Goal: Check status: Check status

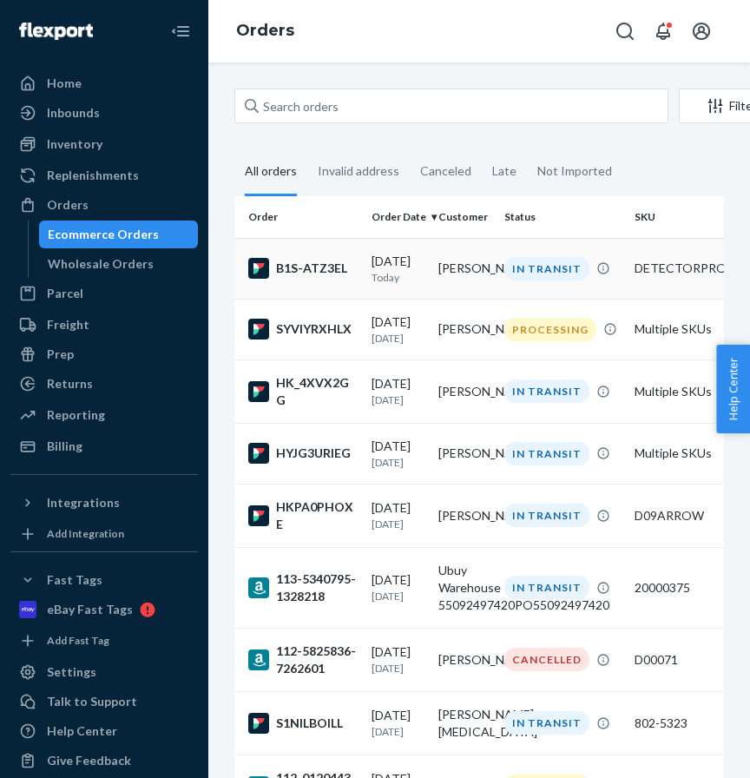
click at [485, 257] on td "[PERSON_NAME]" at bounding box center [465, 268] width 67 height 61
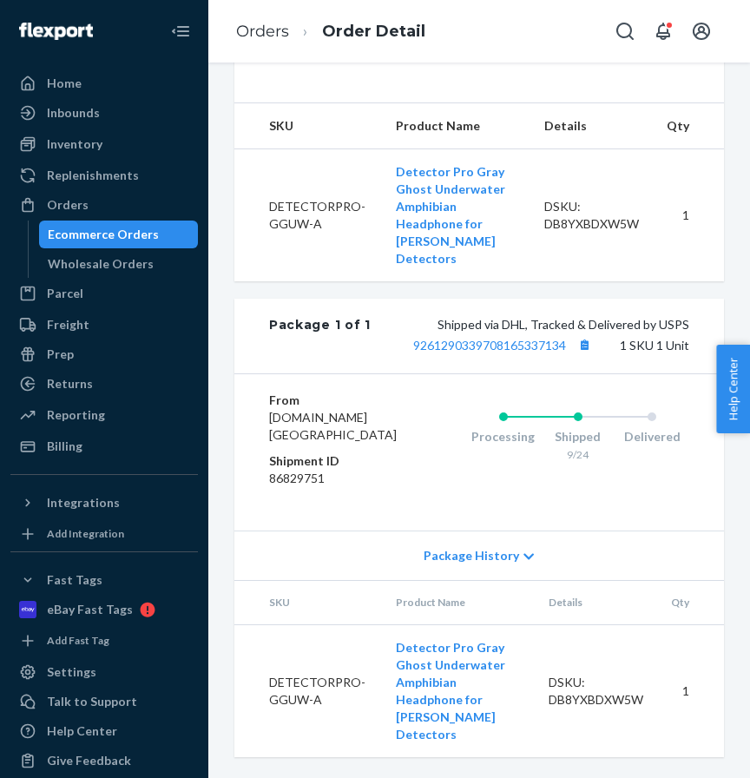
scroll to position [698, 0]
click at [586, 334] on button "Copy tracking number" at bounding box center [584, 345] width 23 height 23
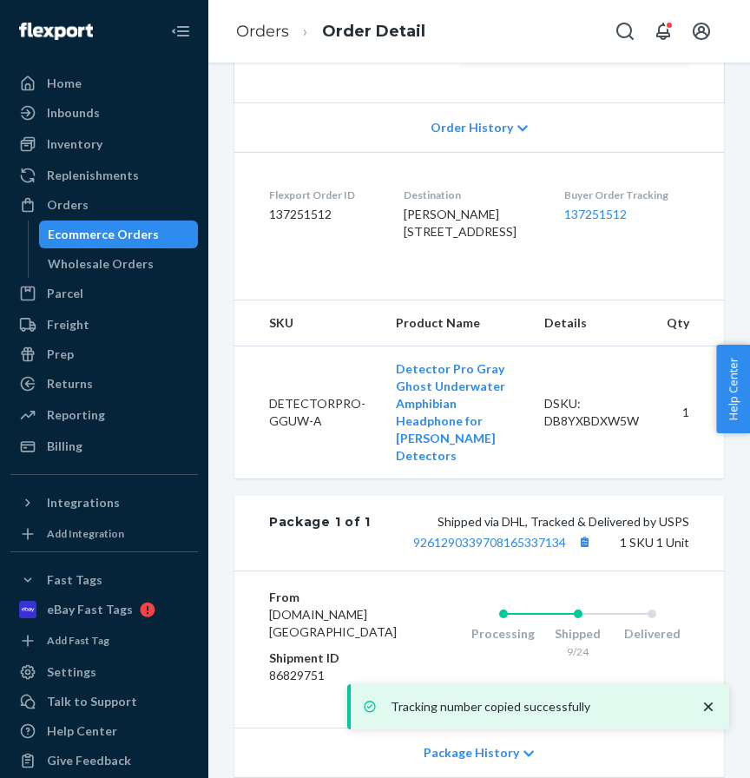
scroll to position [268, 0]
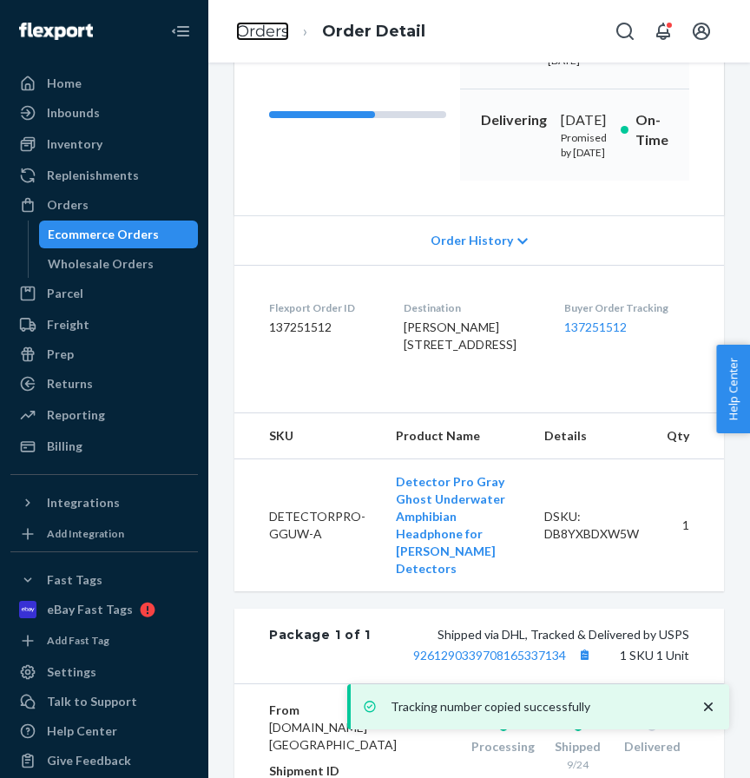
click at [255, 37] on link "Orders" at bounding box center [262, 31] width 53 height 19
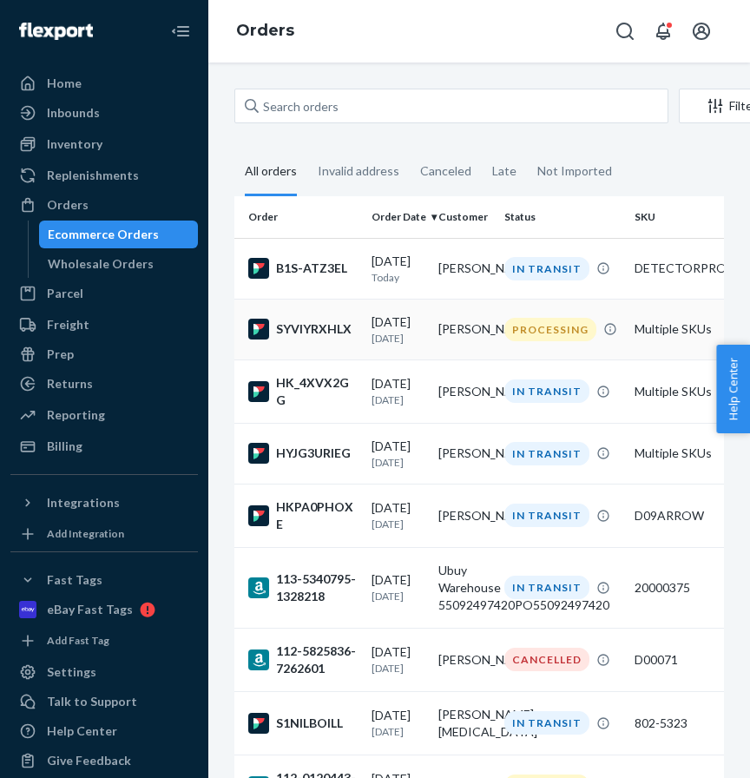
click at [475, 339] on td "[PERSON_NAME]" at bounding box center [465, 329] width 67 height 61
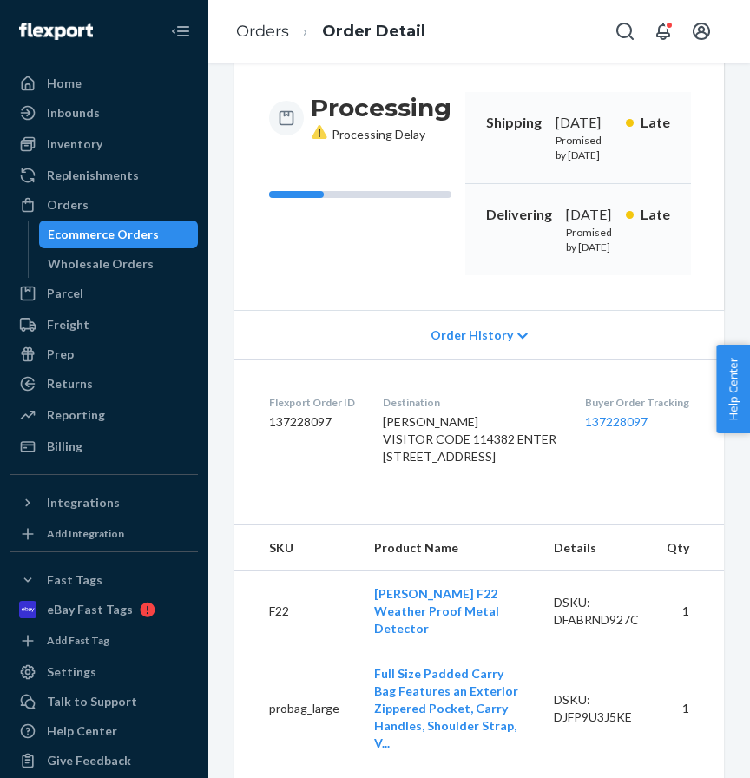
scroll to position [190, 0]
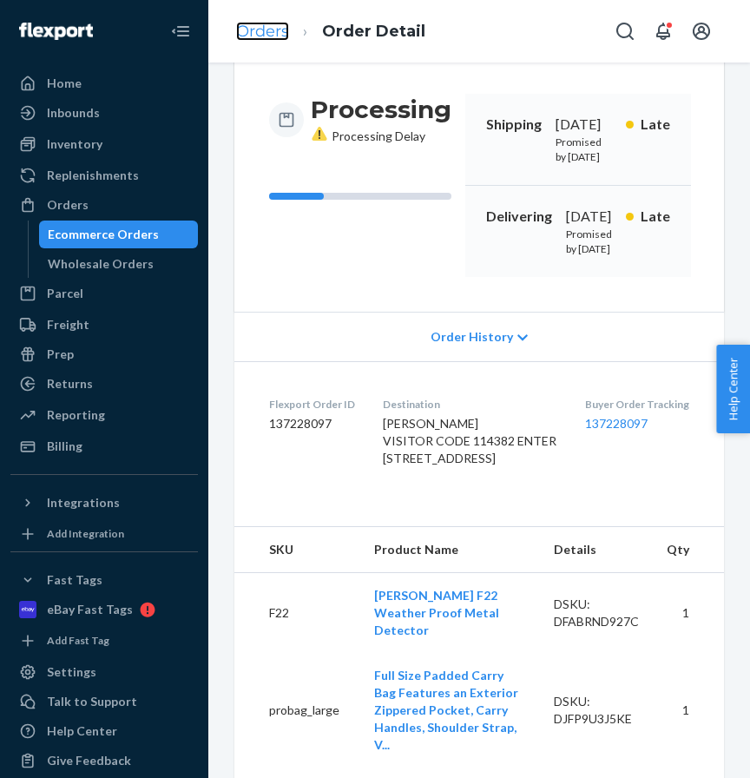
click at [255, 36] on link "Orders" at bounding box center [262, 31] width 53 height 19
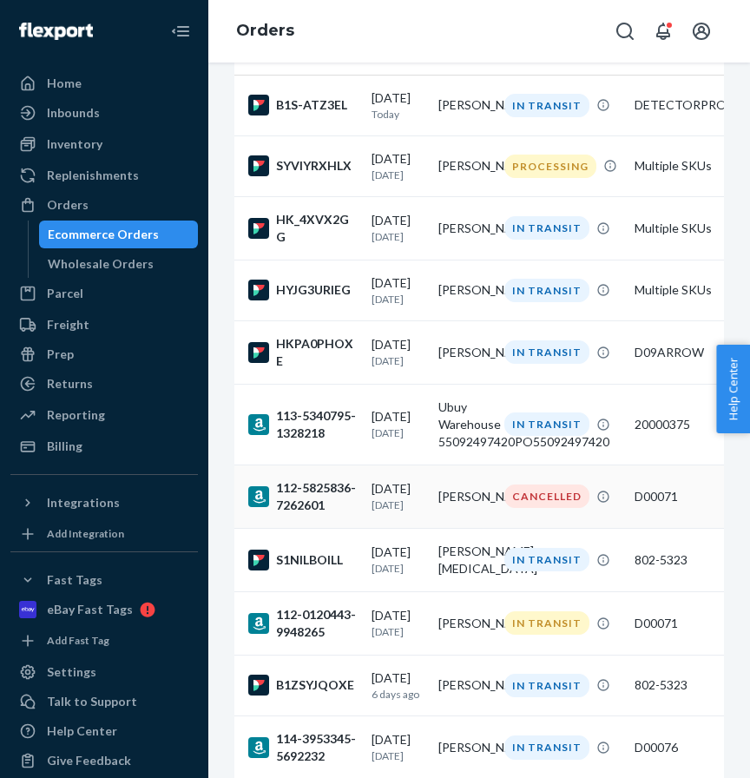
scroll to position [187, 0]
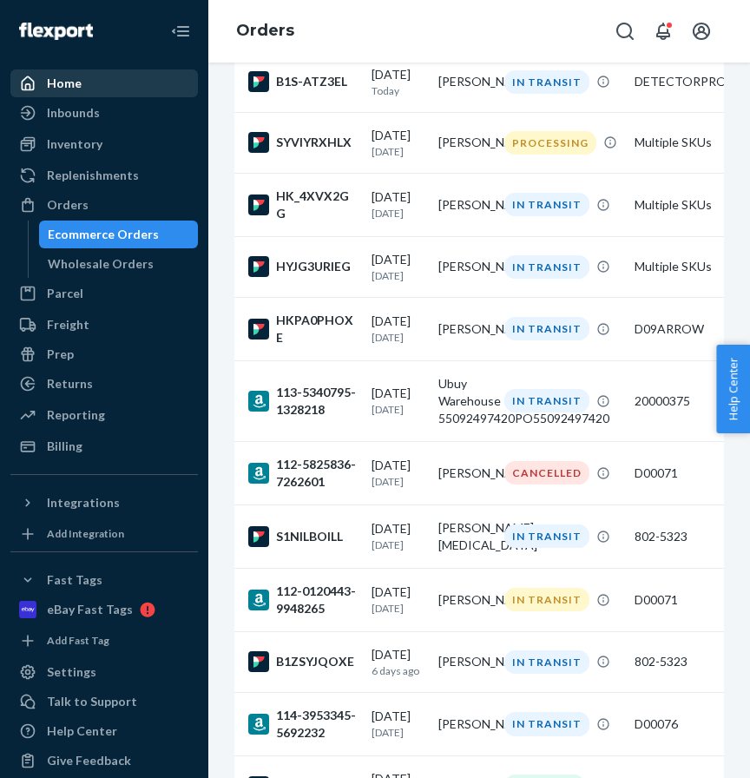
click at [108, 89] on div "Home" at bounding box center [104, 83] width 184 height 24
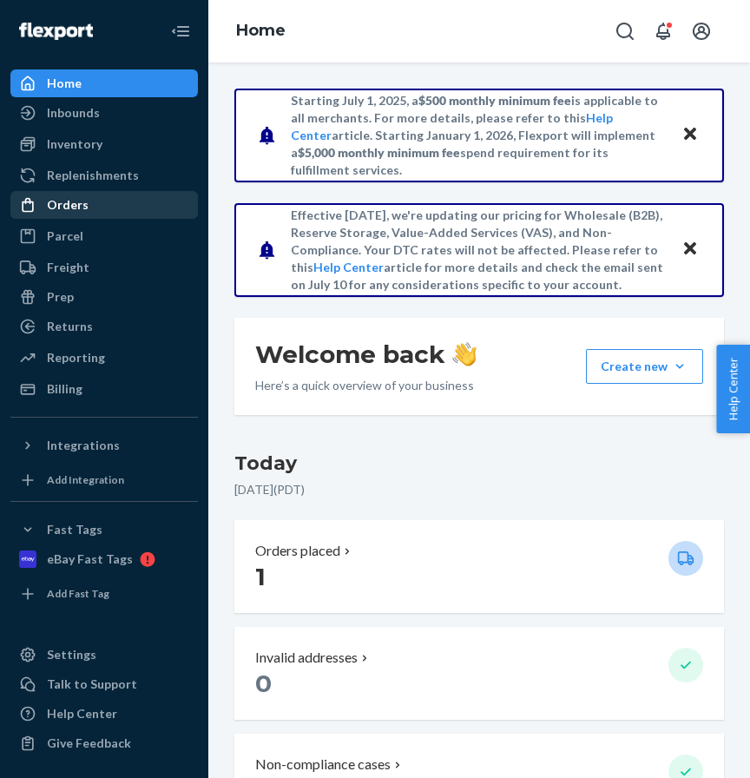
click at [69, 206] on div "Orders" at bounding box center [68, 204] width 42 height 17
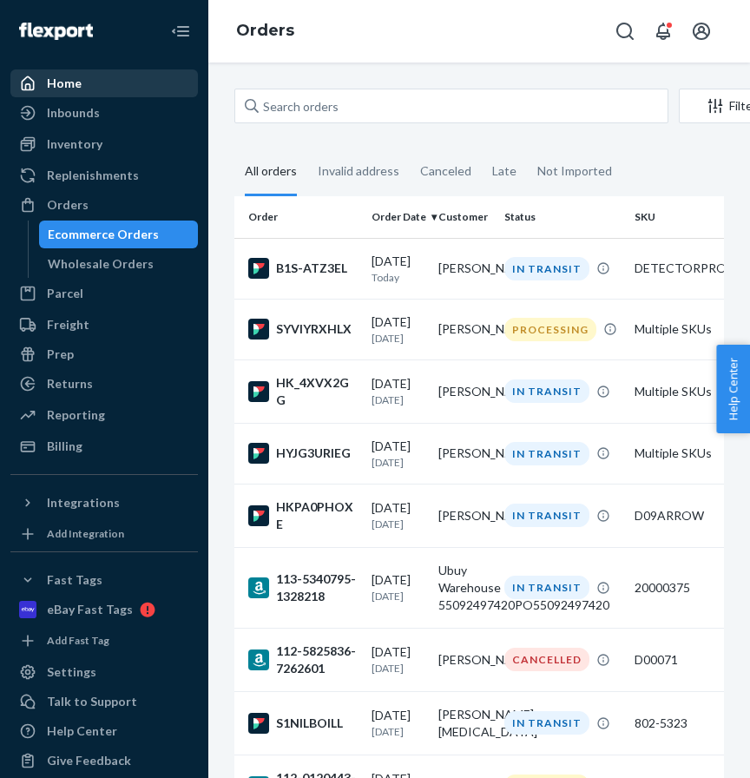
click at [103, 95] on div "Home" at bounding box center [104, 83] width 184 height 24
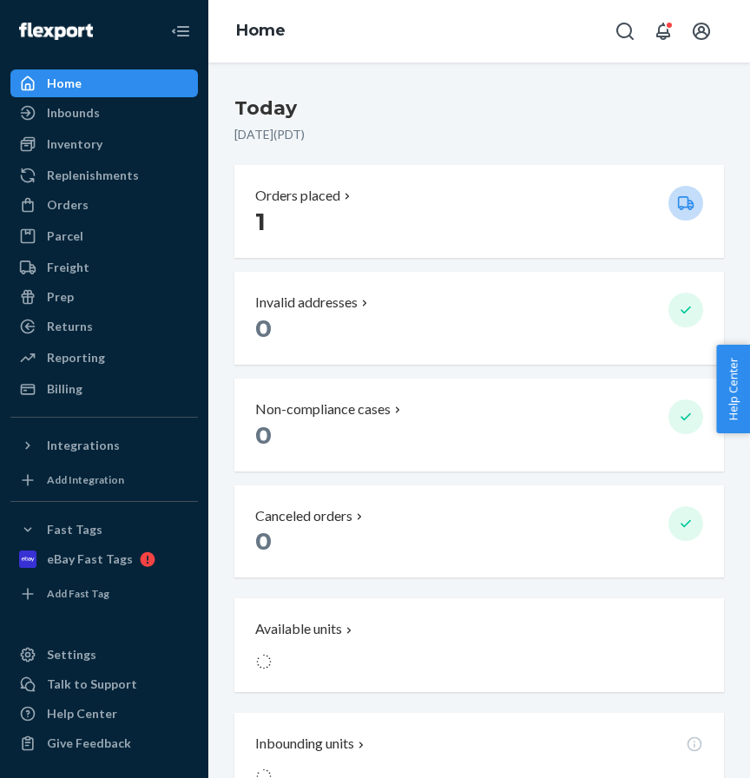
scroll to position [627, 0]
